Goal: Task Accomplishment & Management: Use online tool/utility

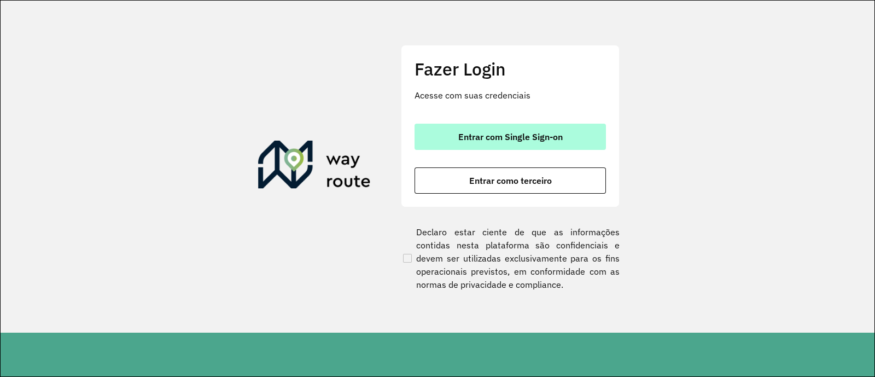
click at [552, 135] on span "Entrar com Single Sign-on" at bounding box center [510, 136] width 104 height 9
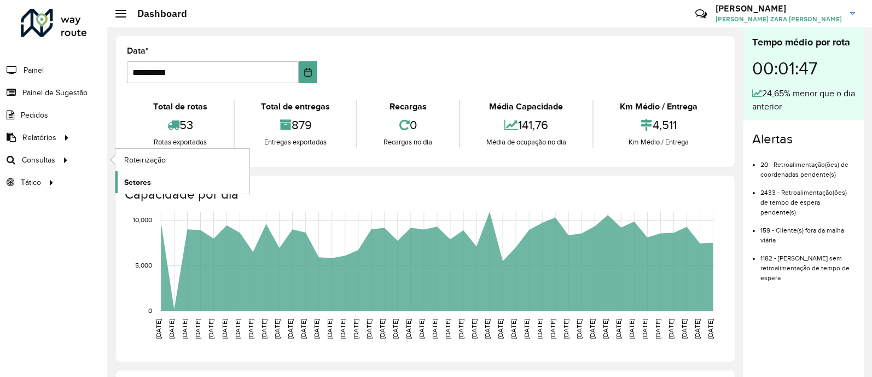
click at [150, 179] on span "Setores" at bounding box center [137, 182] width 27 height 11
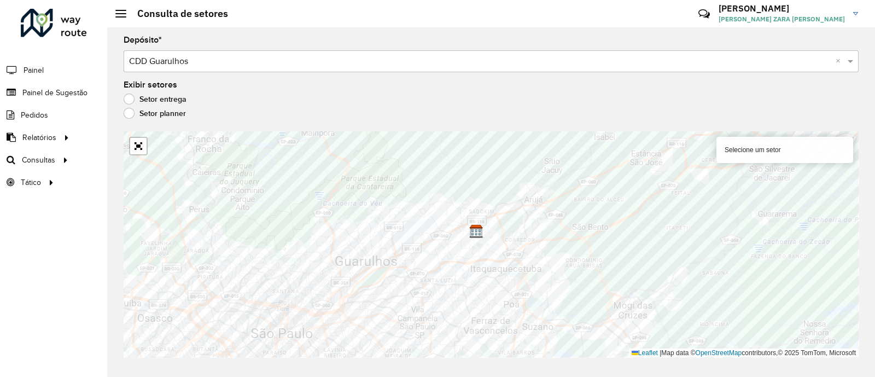
click at [129, 116] on label "Setor planner" at bounding box center [155, 113] width 62 height 11
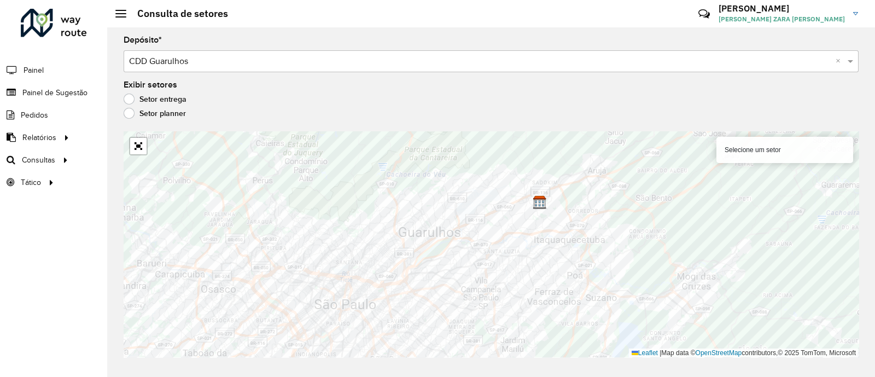
click at [127, 95] on label "Setor entrega" at bounding box center [155, 99] width 63 height 11
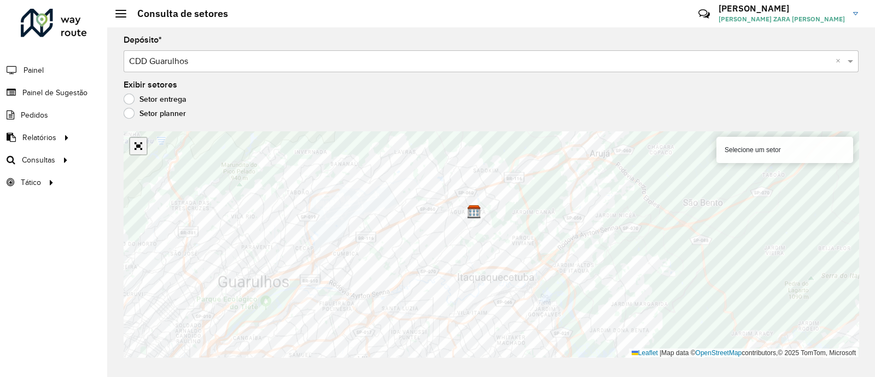
click at [139, 148] on link "Abrir mapa em tela cheia" at bounding box center [138, 146] width 16 height 16
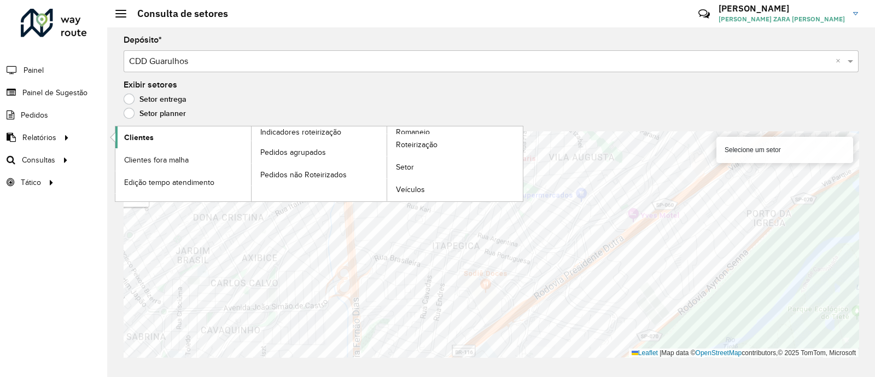
click at [138, 136] on span "Clientes" at bounding box center [139, 137] width 30 height 11
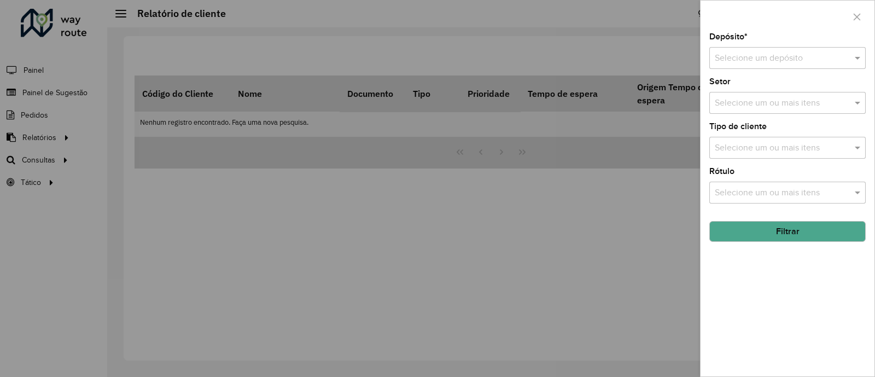
click at [807, 52] on input "text" at bounding box center [777, 58] width 124 height 13
click at [735, 87] on span "CDD Guarulhos" at bounding box center [743, 89] width 59 height 9
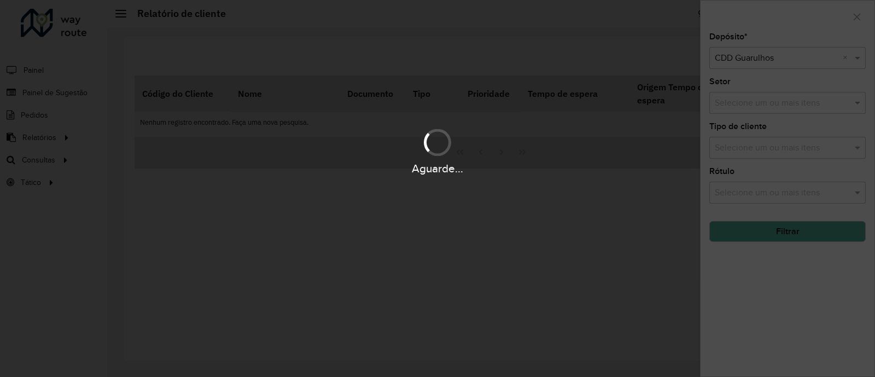
click at [804, 110] on div "Aguarde..." at bounding box center [437, 188] width 875 height 377
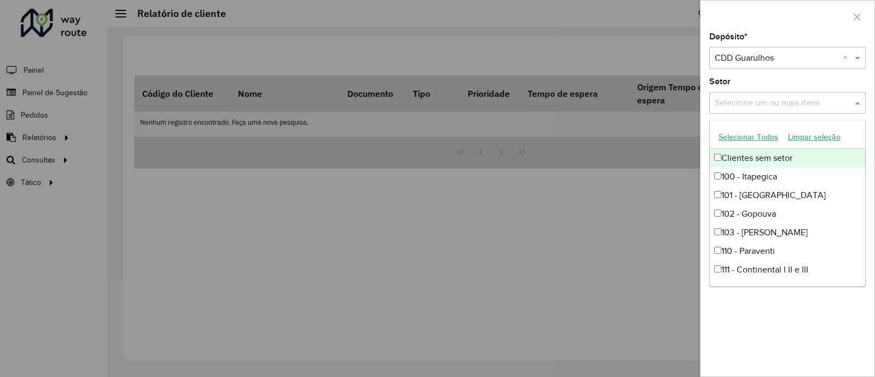
click at [804, 110] on div "Selecione um ou mais itens" at bounding box center [787, 103] width 156 height 22
click at [843, 110] on div "Selecione um ou mais itens" at bounding box center [787, 103] width 156 height 22
click at [849, 83] on div "Setor Selecione um ou mais itens" at bounding box center [787, 96] width 156 height 36
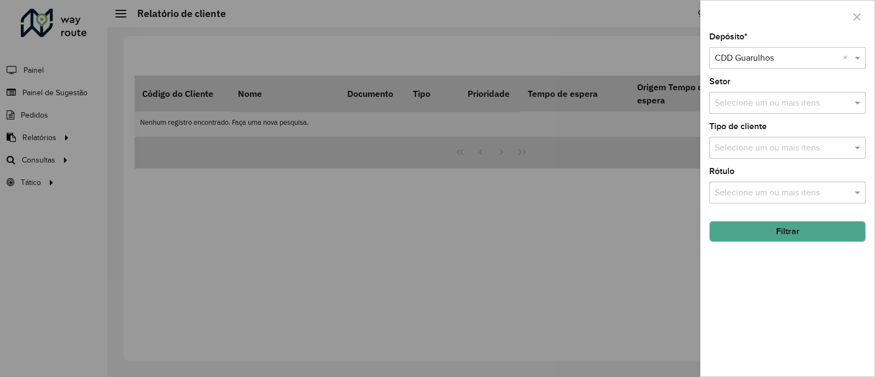
click at [850, 159] on div "Selecione um ou mais itens" at bounding box center [787, 148] width 156 height 22
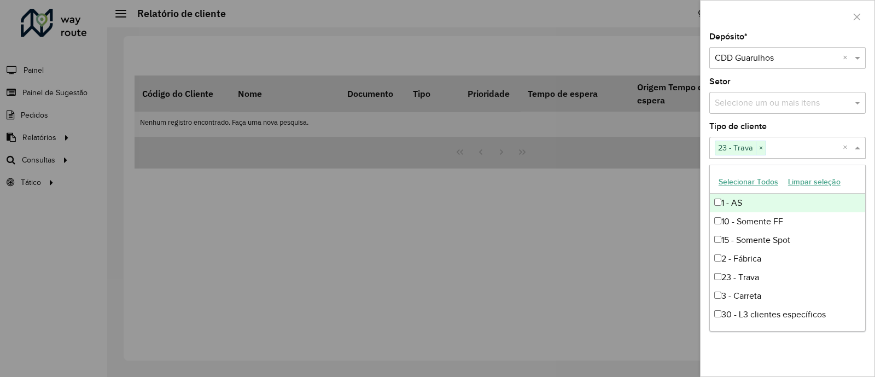
click at [858, 149] on span at bounding box center [859, 147] width 14 height 13
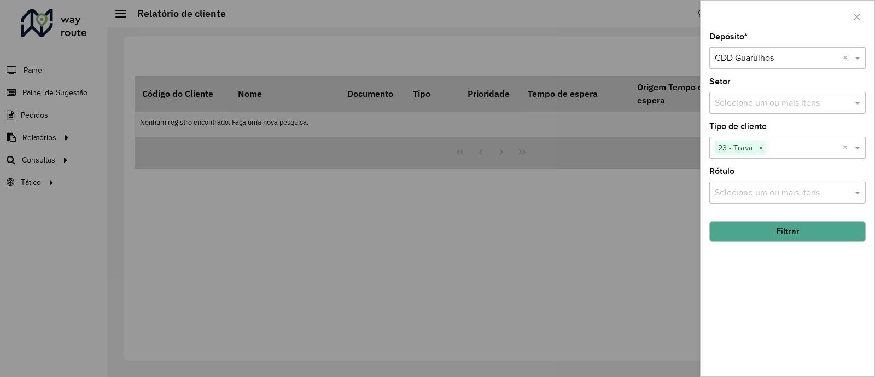
click at [837, 194] on input "text" at bounding box center [782, 193] width 140 height 13
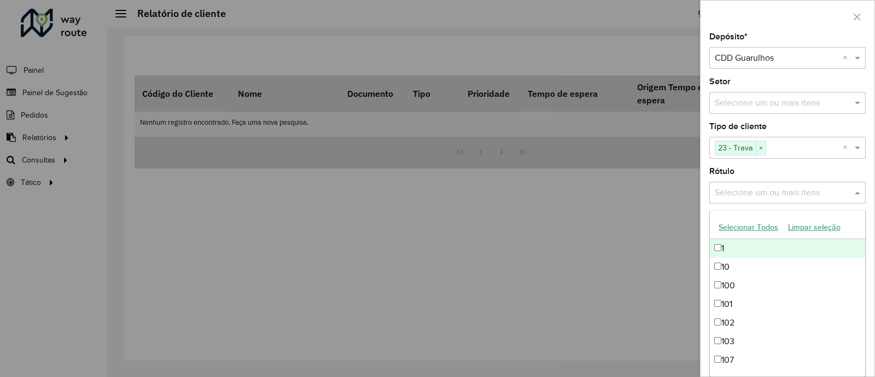
click at [837, 194] on input "text" at bounding box center [782, 193] width 140 height 13
click at [857, 171] on div "Rótulo Selecione um ou mais itens" at bounding box center [787, 185] width 156 height 36
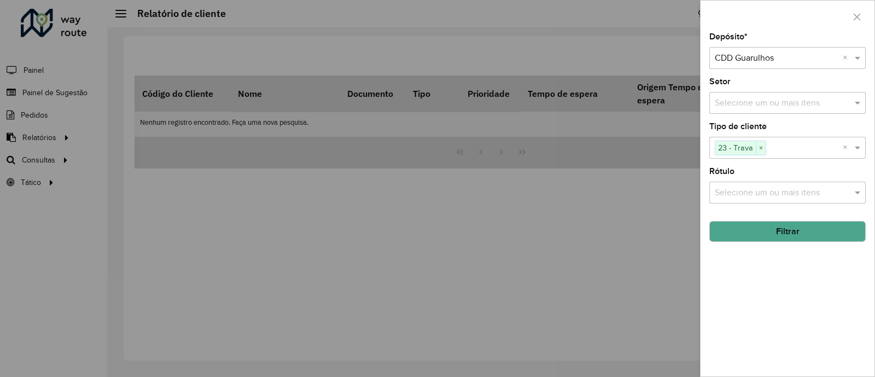
click at [824, 226] on button "Filtrar" at bounding box center [787, 231] width 156 height 21
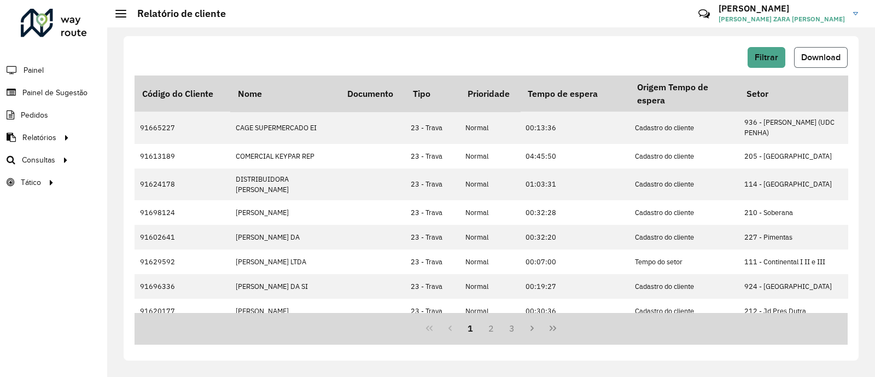
click at [824, 59] on span "Download" at bounding box center [820, 57] width 39 height 9
click at [772, 61] on button "Filtrar" at bounding box center [767, 57] width 38 height 21
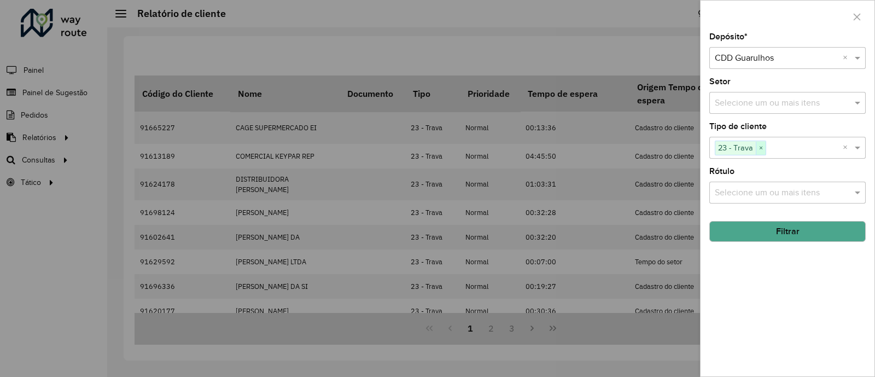
click at [758, 146] on span "×" at bounding box center [761, 148] width 10 height 13
click at [861, 149] on span at bounding box center [859, 147] width 14 height 13
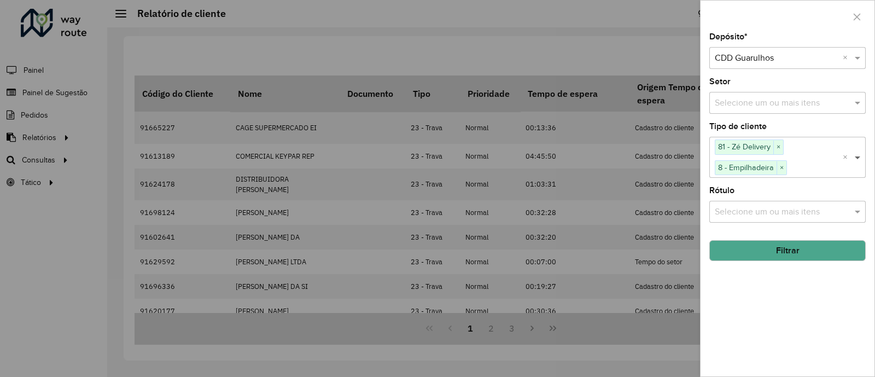
click at [863, 158] on span at bounding box center [859, 157] width 14 height 13
click at [826, 256] on button "Filtrar" at bounding box center [787, 250] width 156 height 21
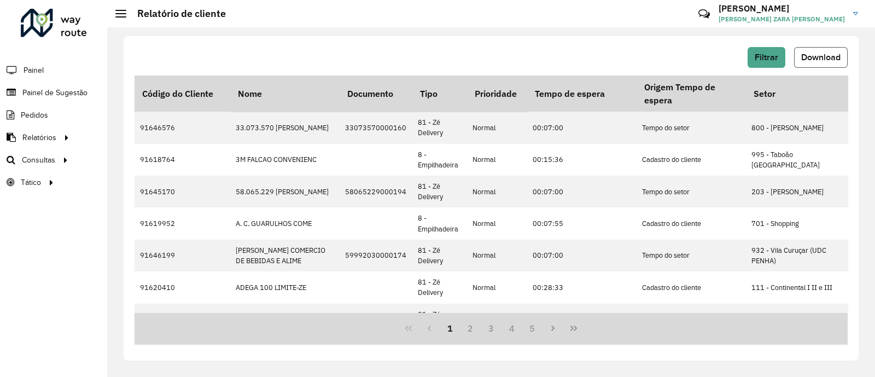
click at [831, 59] on span "Download" at bounding box center [820, 57] width 39 height 9
